Goal: Task Accomplishment & Management: Manage account settings

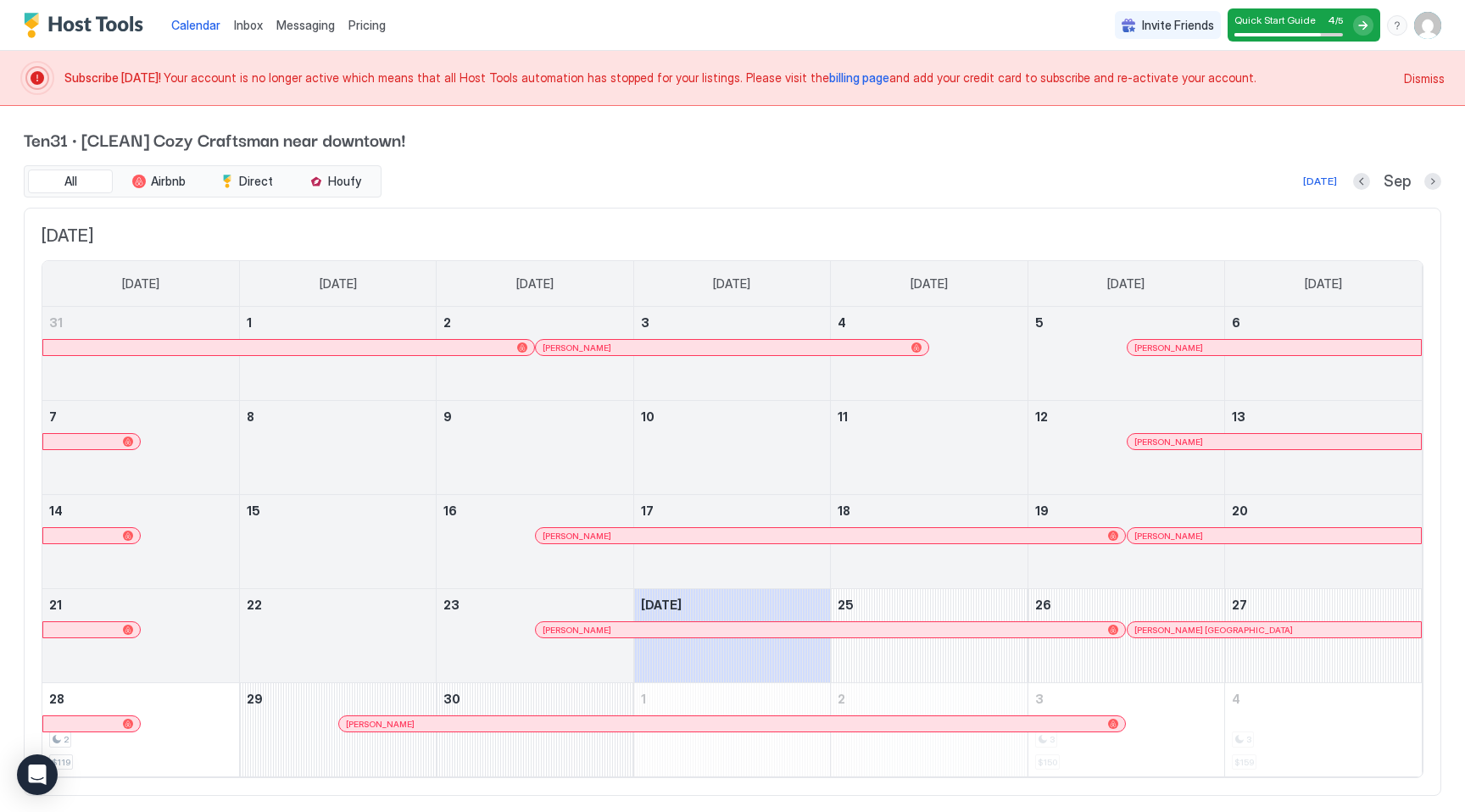
click at [1431, 28] on img "User profile" at bounding box center [1428, 25] width 27 height 27
click at [1324, 100] on div "Settings" at bounding box center [1333, 95] width 215 height 30
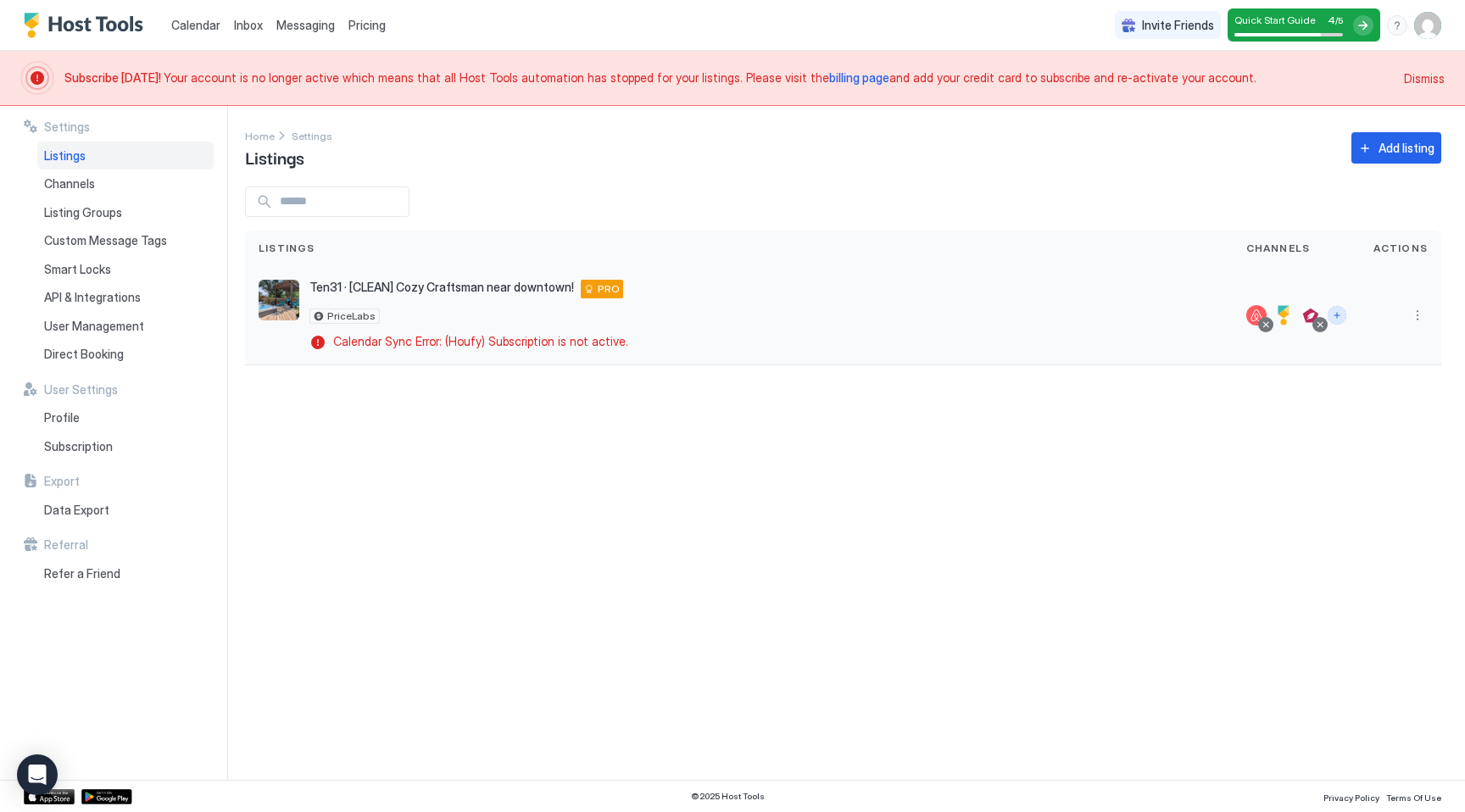
click at [1339, 313] on button "Connect channels" at bounding box center [1336, 314] width 18 height 18
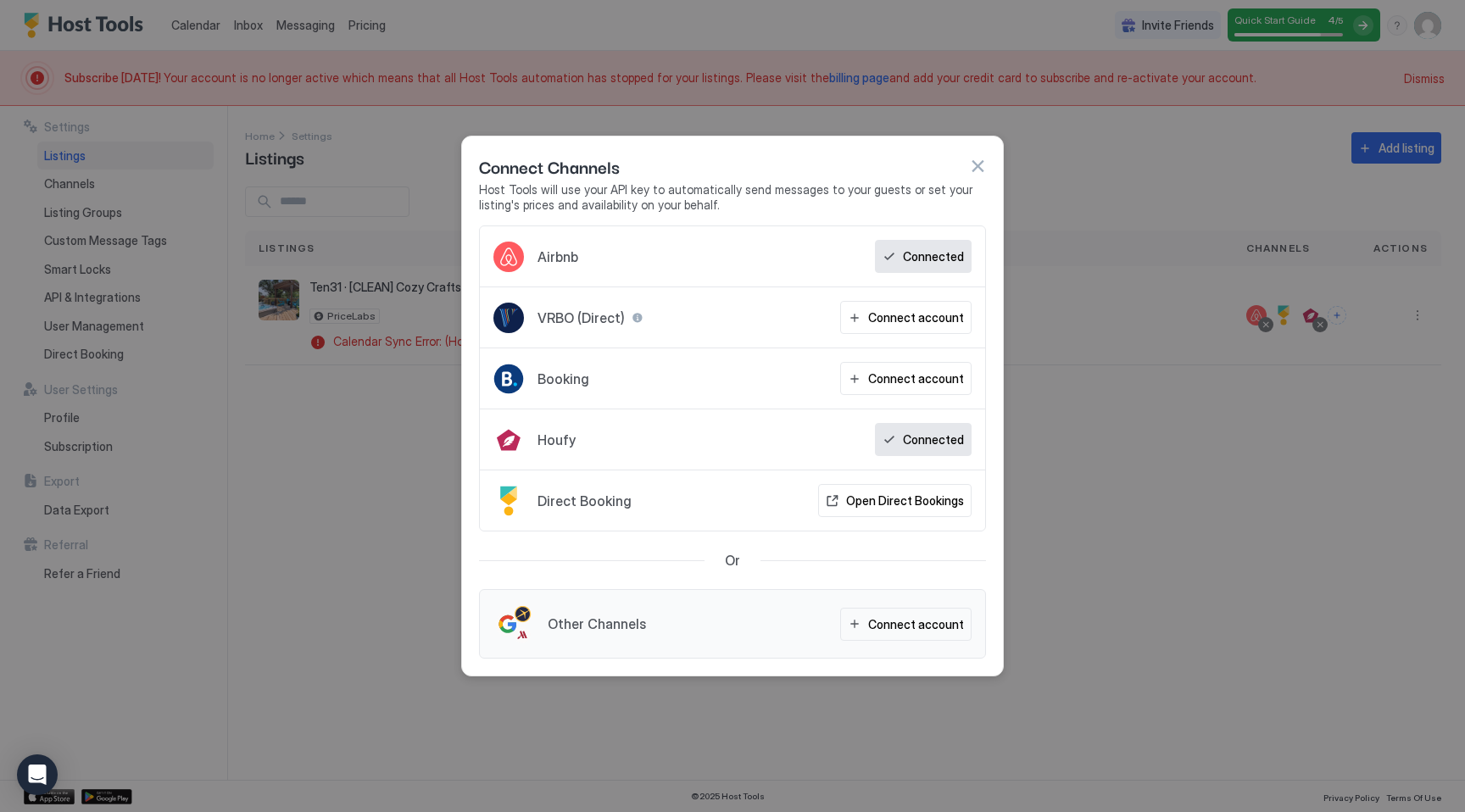
click at [1214, 142] on div at bounding box center [732, 406] width 1465 height 812
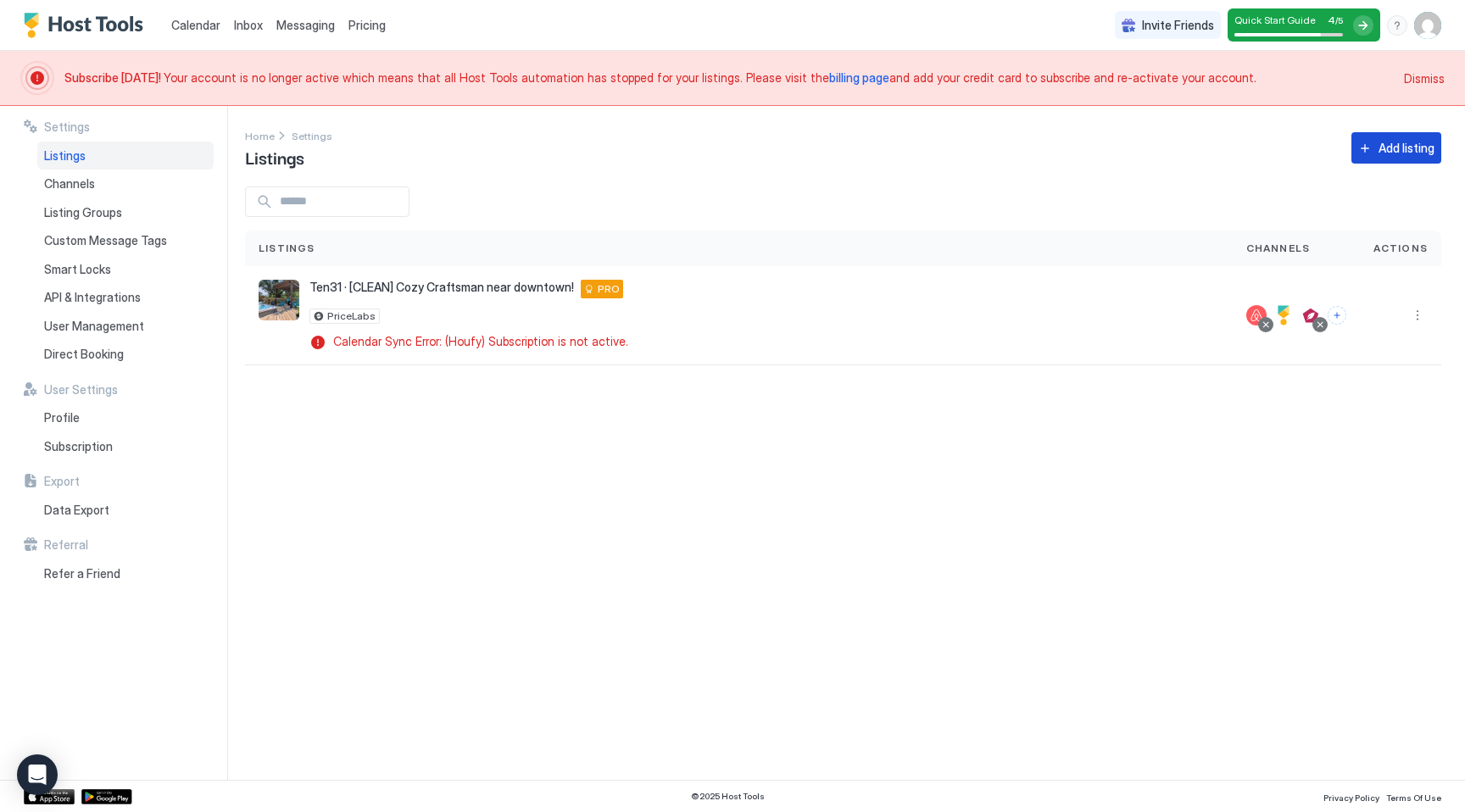
click at [1389, 152] on div "Add listing" at bounding box center [1406, 148] width 56 height 18
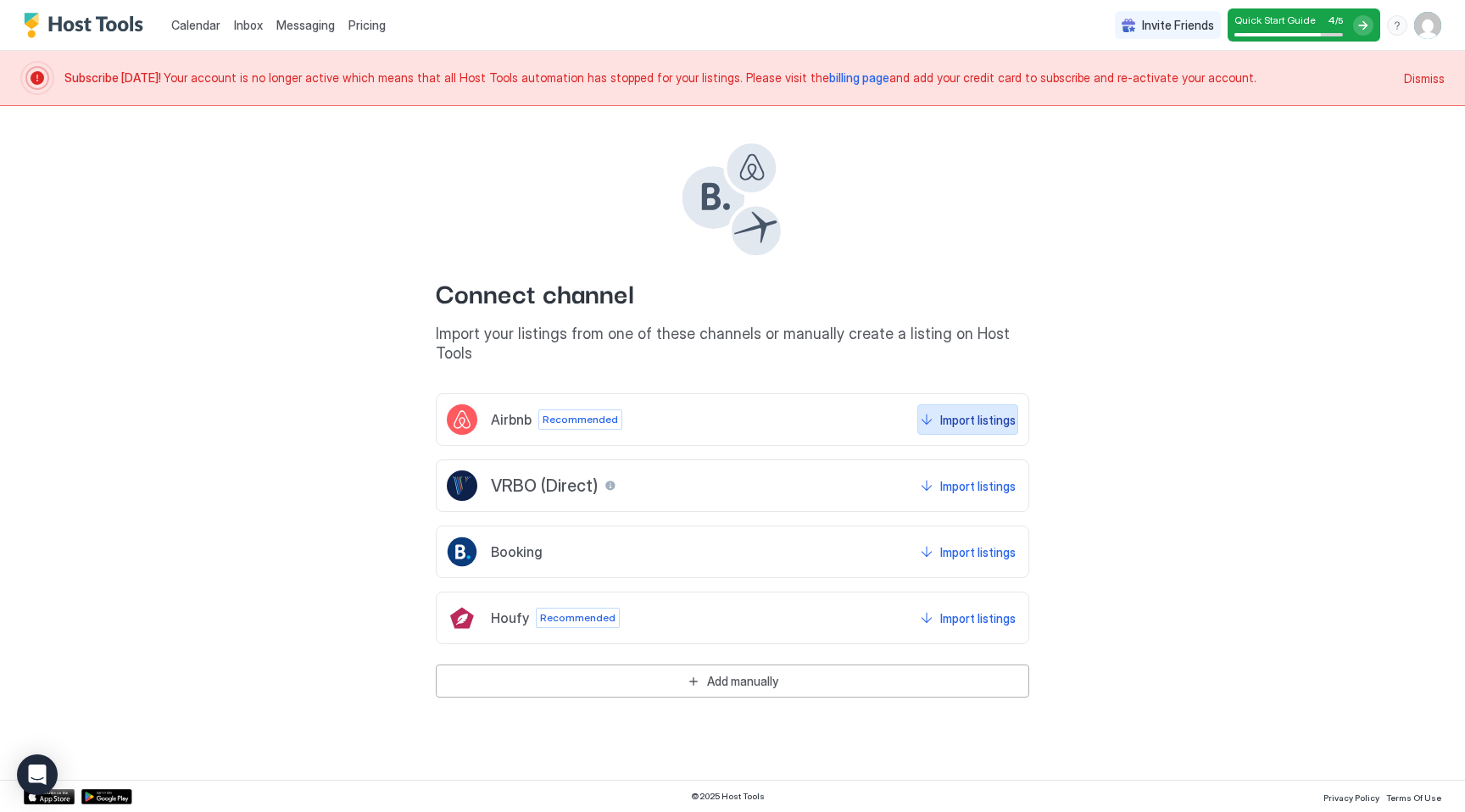
click at [966, 411] on div "Import listings" at bounding box center [978, 420] width 76 height 18
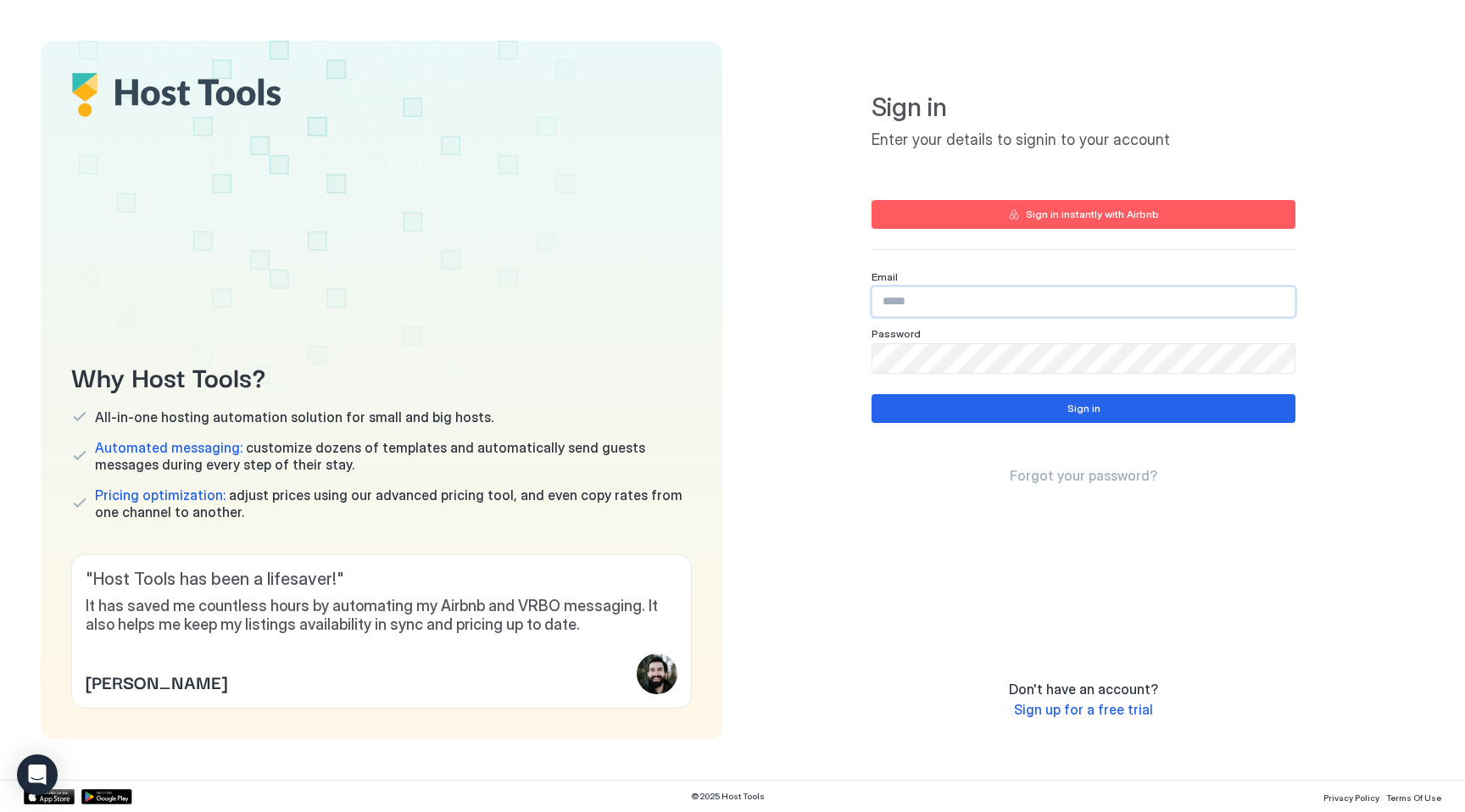
click at [925, 308] on input "Input Field" at bounding box center [1083, 302] width 422 height 29
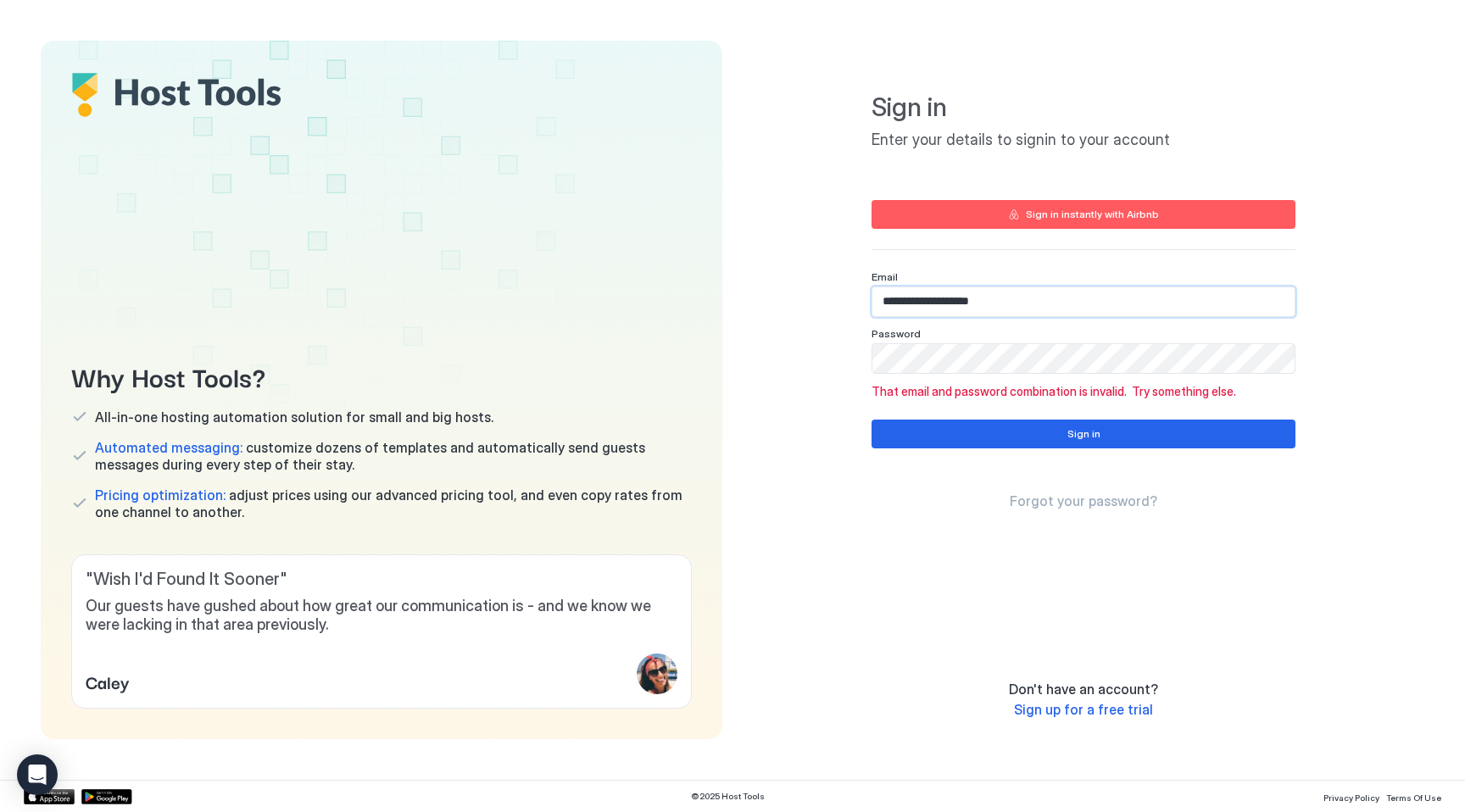
click at [966, 306] on input "**********" at bounding box center [1083, 302] width 422 height 29
paste input "Input Field"
type input "**********"
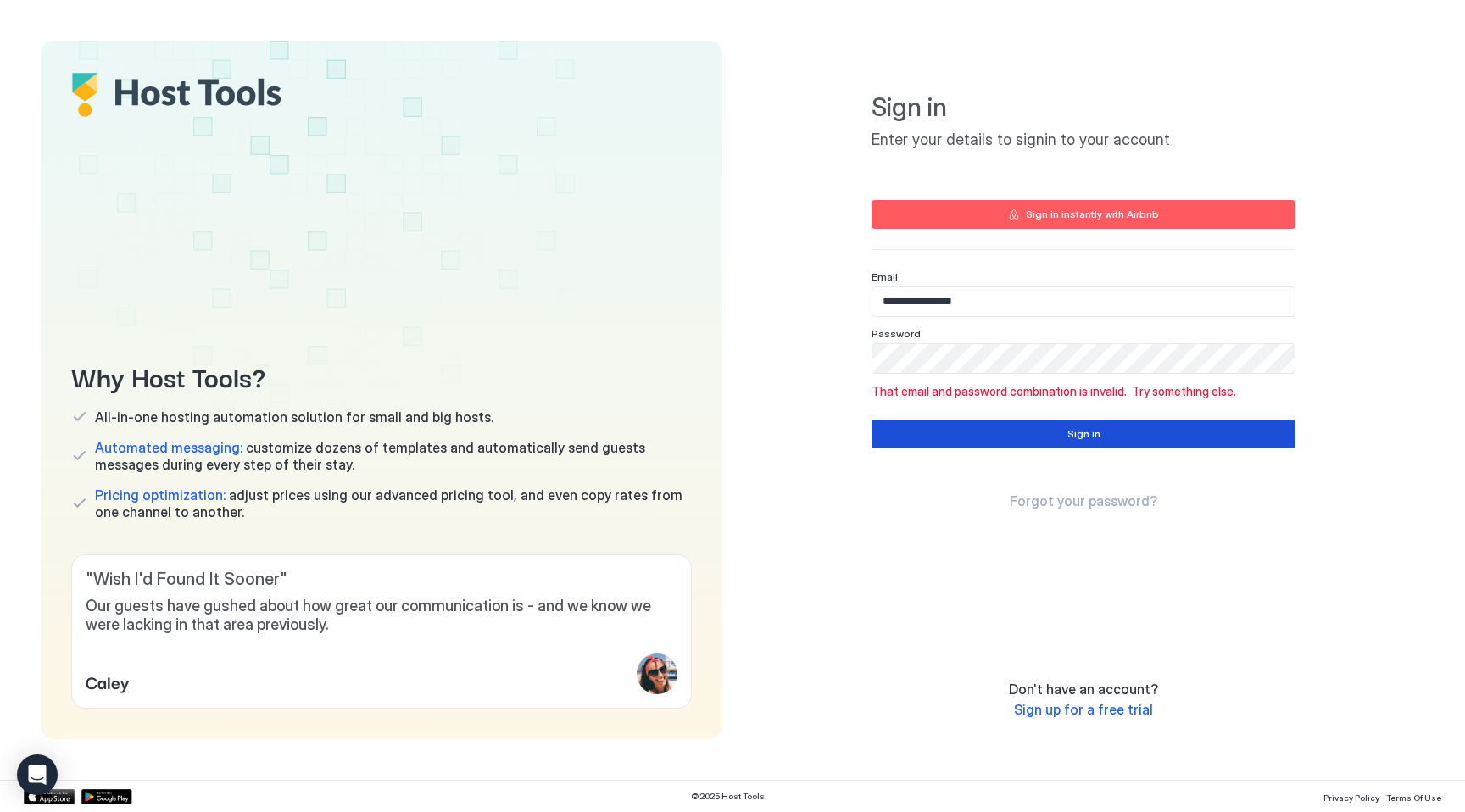
click at [1020, 440] on button "Sign in" at bounding box center [1083, 434] width 424 height 29
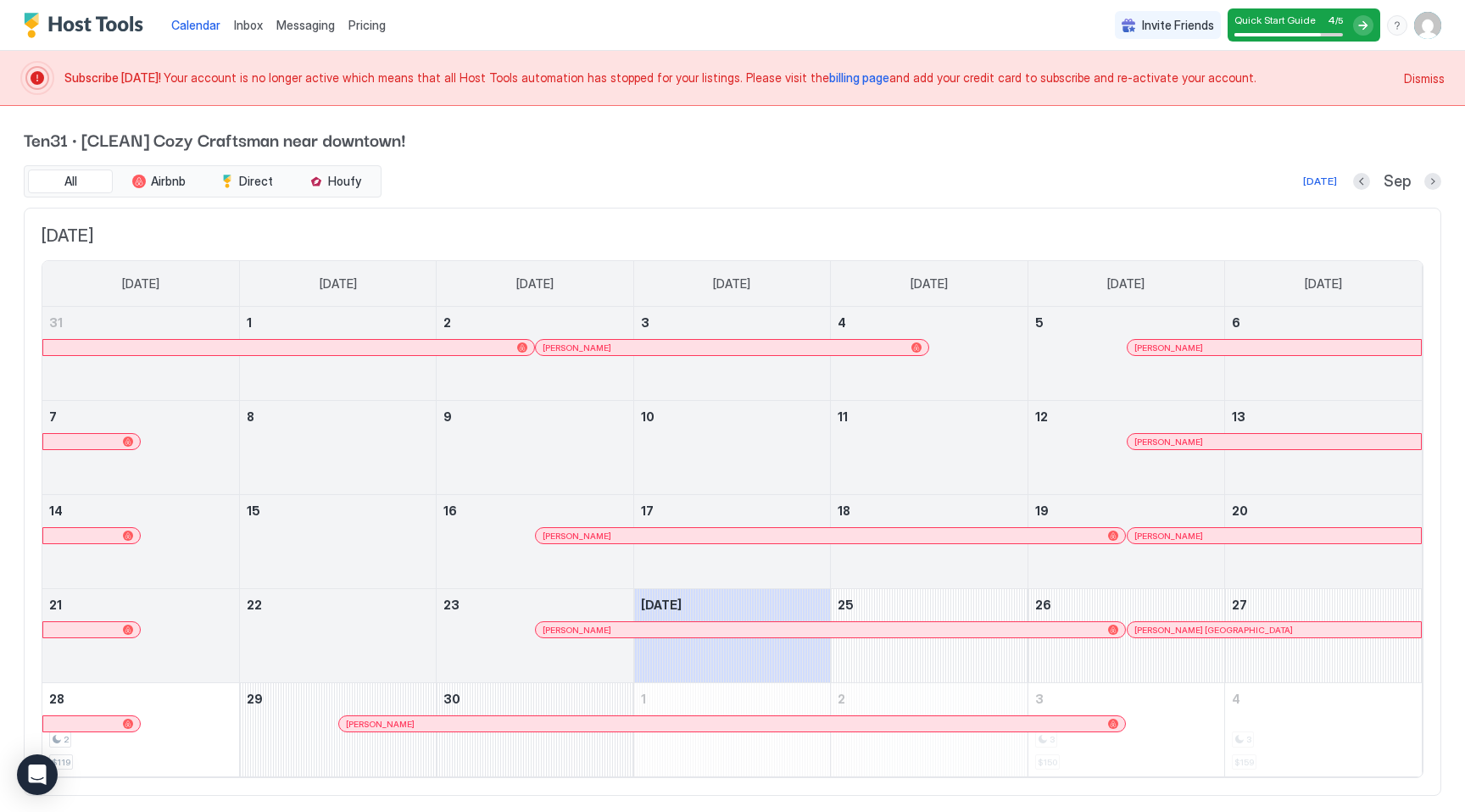
click at [1431, 18] on img "User profile" at bounding box center [1428, 25] width 27 height 27
click at [1327, 95] on div "Settings" at bounding box center [1333, 95] width 215 height 30
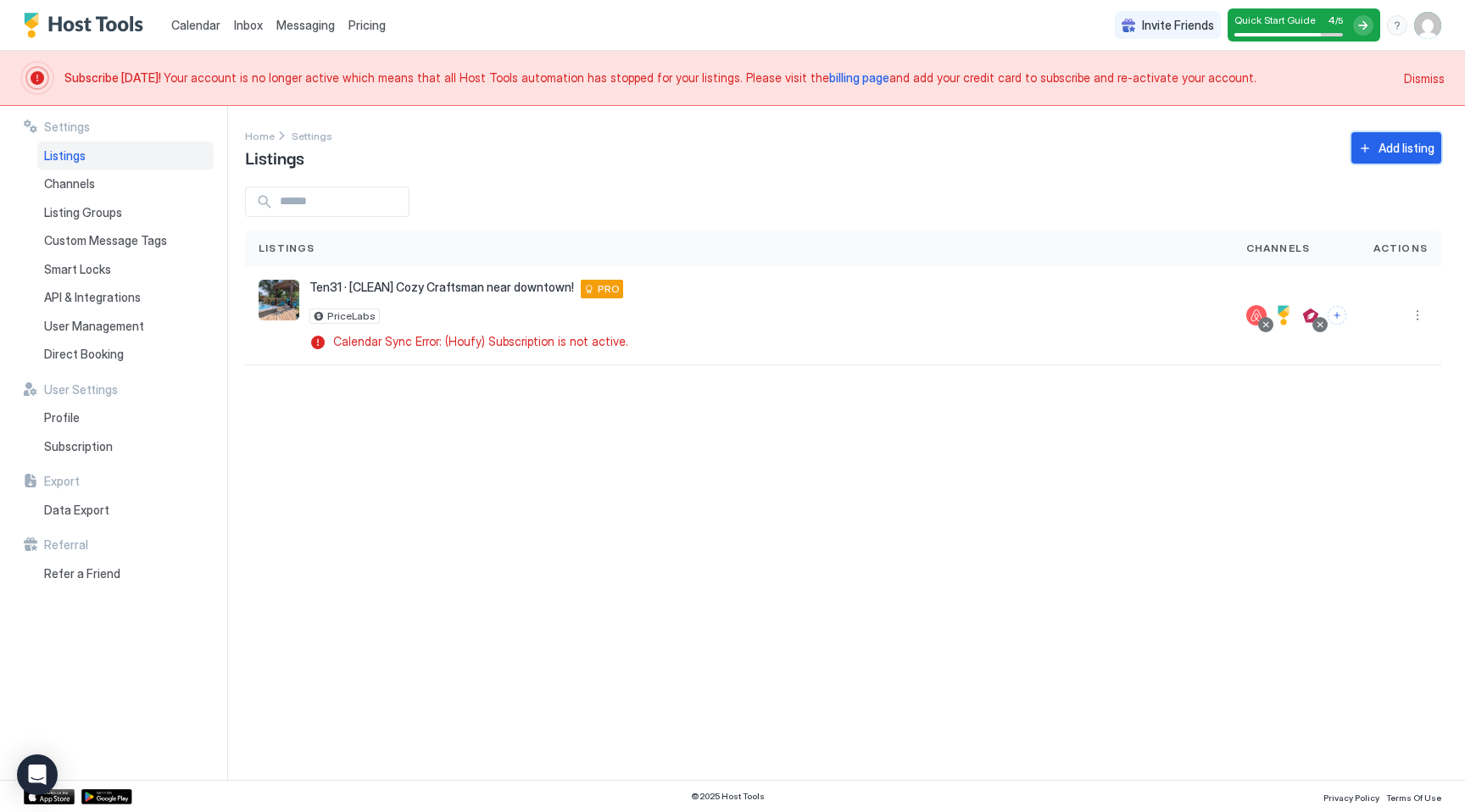
click at [1383, 151] on div "Add listing" at bounding box center [1406, 148] width 56 height 18
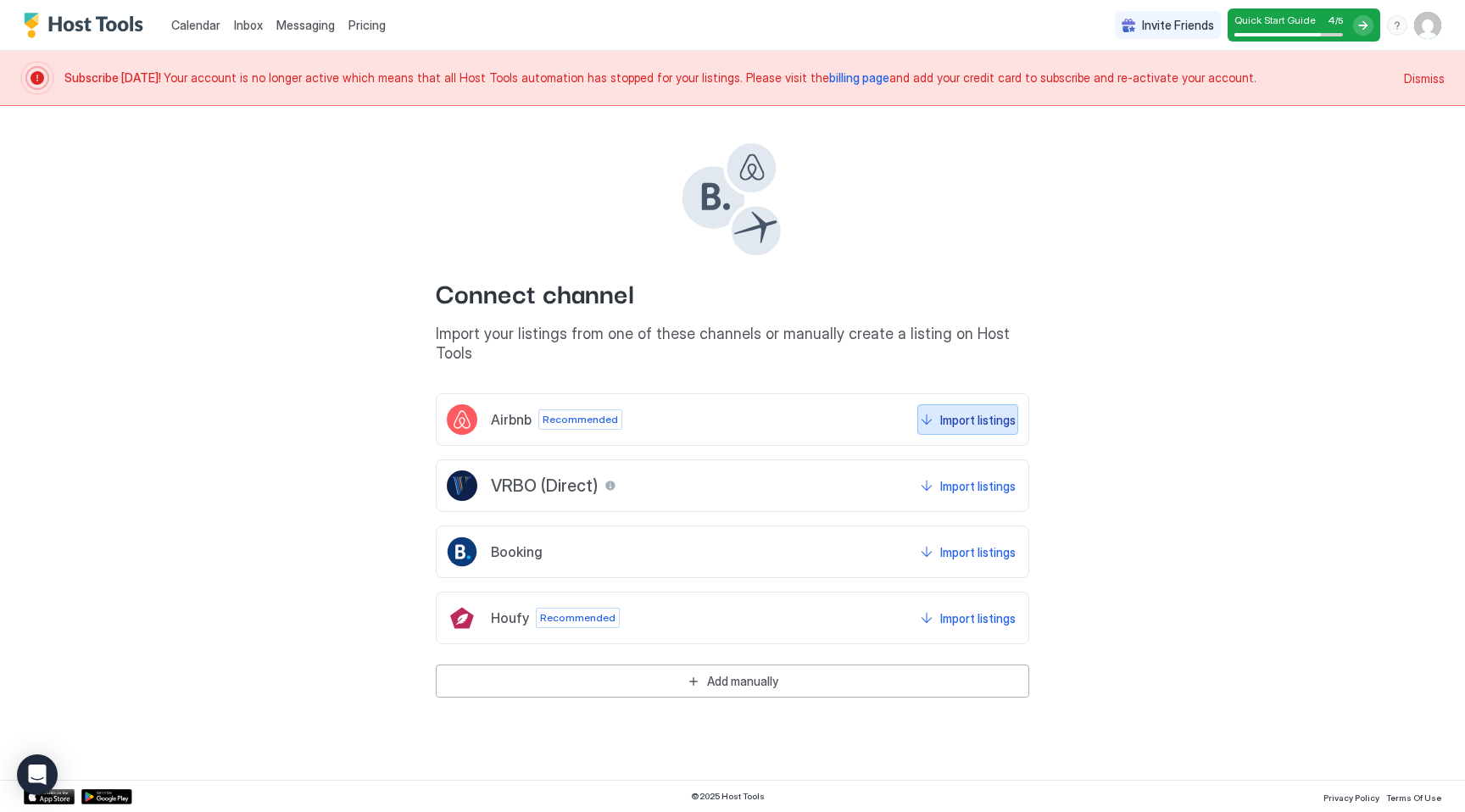
click at [976, 411] on div "Import listings" at bounding box center [978, 420] width 76 height 18
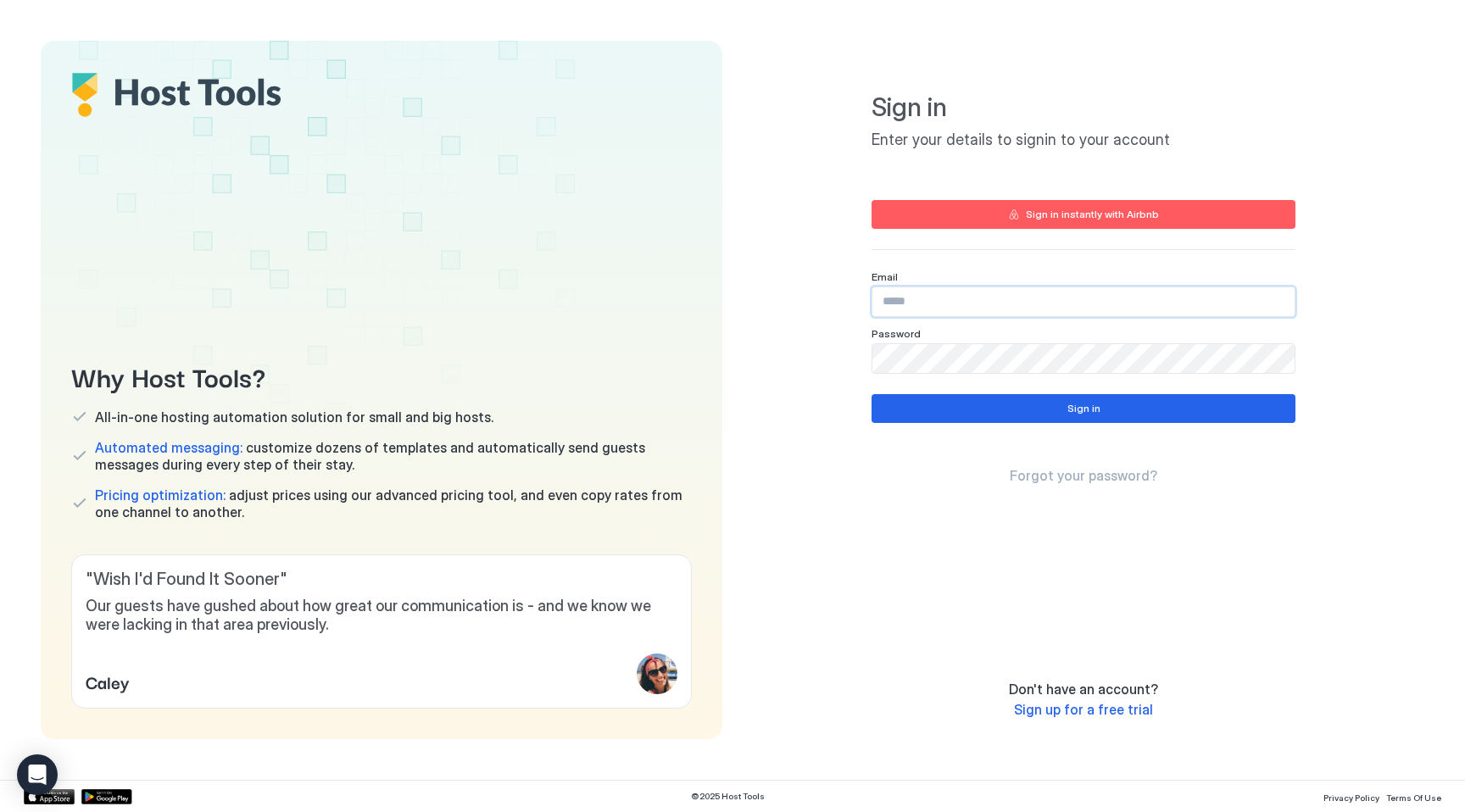
click at [939, 300] on input "Input Field" at bounding box center [1083, 302] width 422 height 29
click at [809, 279] on div "Sign in Enter your details to signin to your account Sign in instantly with Air…" at bounding box center [1083, 389] width 682 height 699
click at [918, 299] on input "Input Field" at bounding box center [1083, 302] width 422 height 29
